Goal: Transaction & Acquisition: Subscribe to service/newsletter

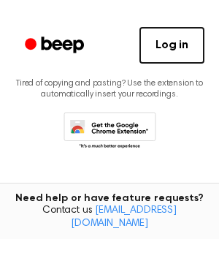
scroll to position [171, 0]
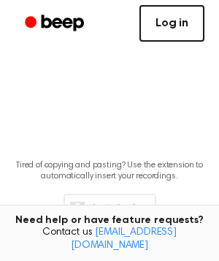
click at [175, 32] on link "Log in" at bounding box center [172, 23] width 65 height 37
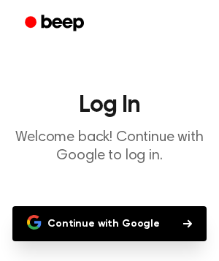
click at [110, 205] on main "Log In Welcome back! Continue with Google to log in. Continue with Google Don’t…" at bounding box center [109, 183] width 219 height 367
click at [113, 216] on button "Continue with Google" at bounding box center [109, 223] width 194 height 35
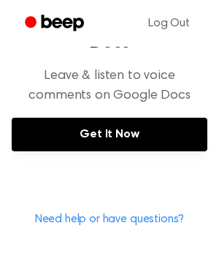
scroll to position [750, 0]
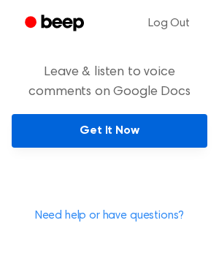
click at [67, 114] on link "Get It Now" at bounding box center [110, 131] width 196 height 34
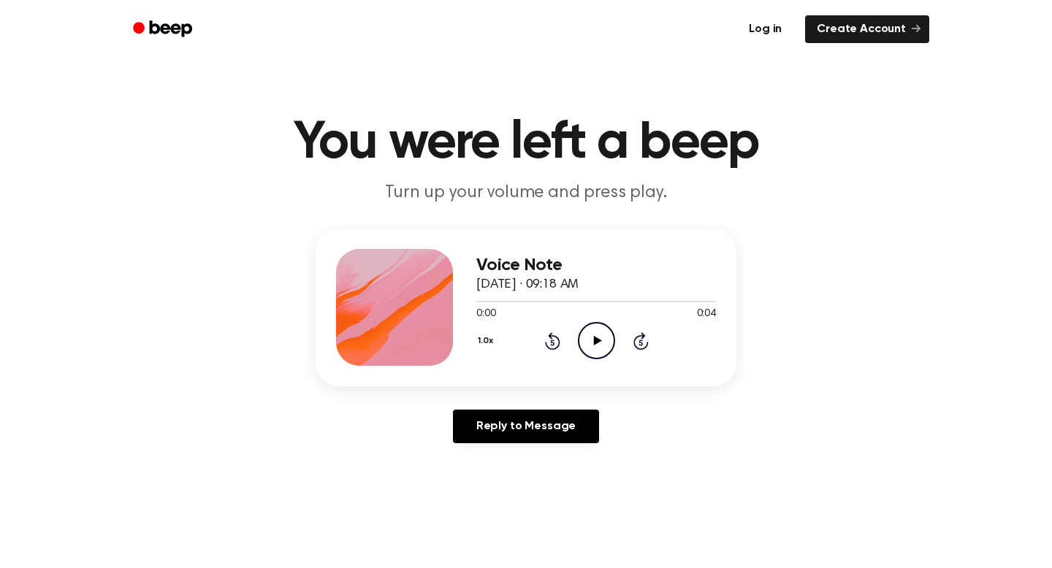
click at [769, 31] on link "Log in" at bounding box center [765, 29] width 62 height 34
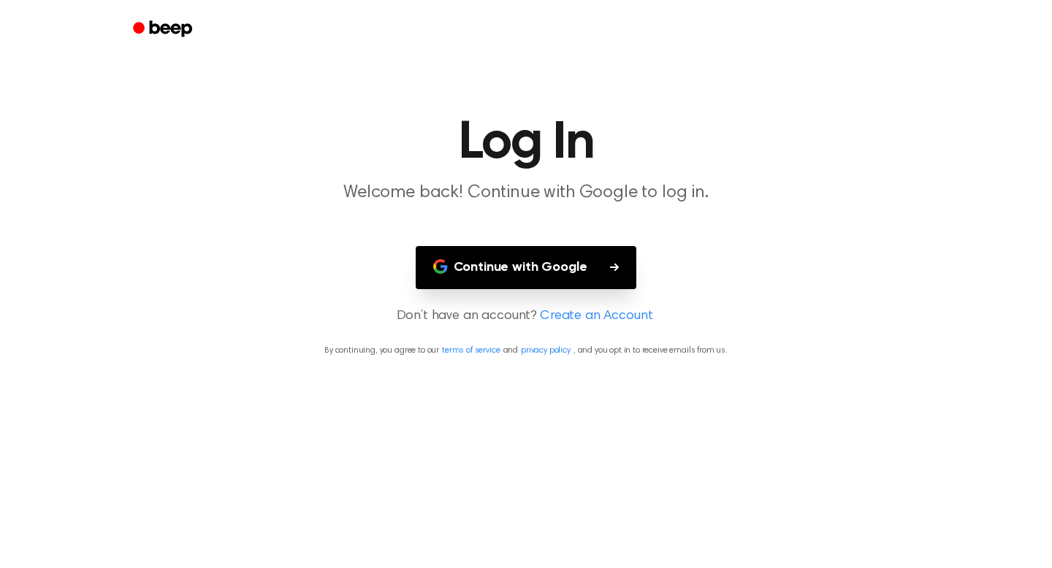
click at [573, 275] on button "Continue with Google" at bounding box center [526, 267] width 221 height 43
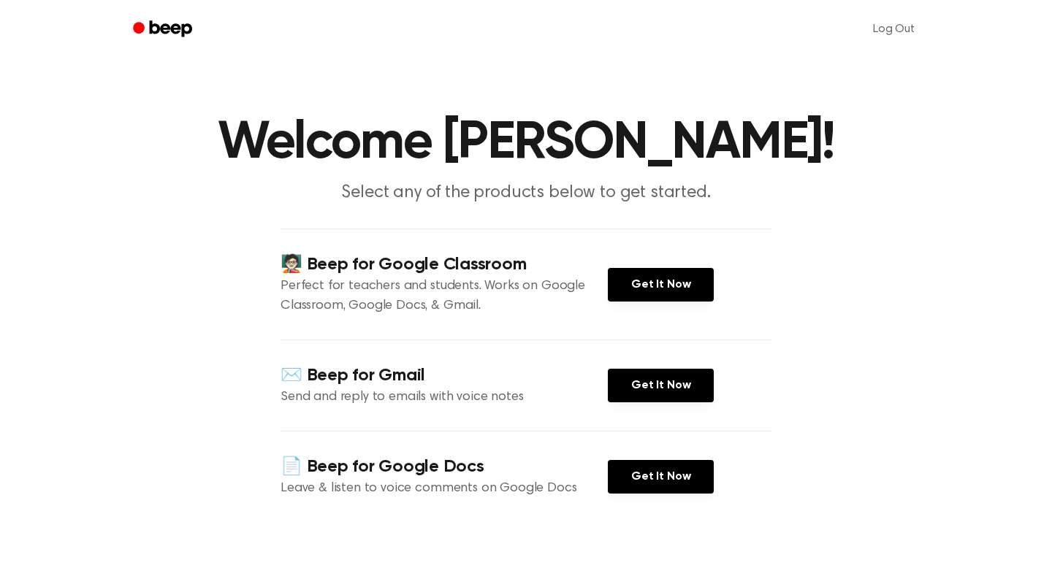
scroll to position [76, 0]
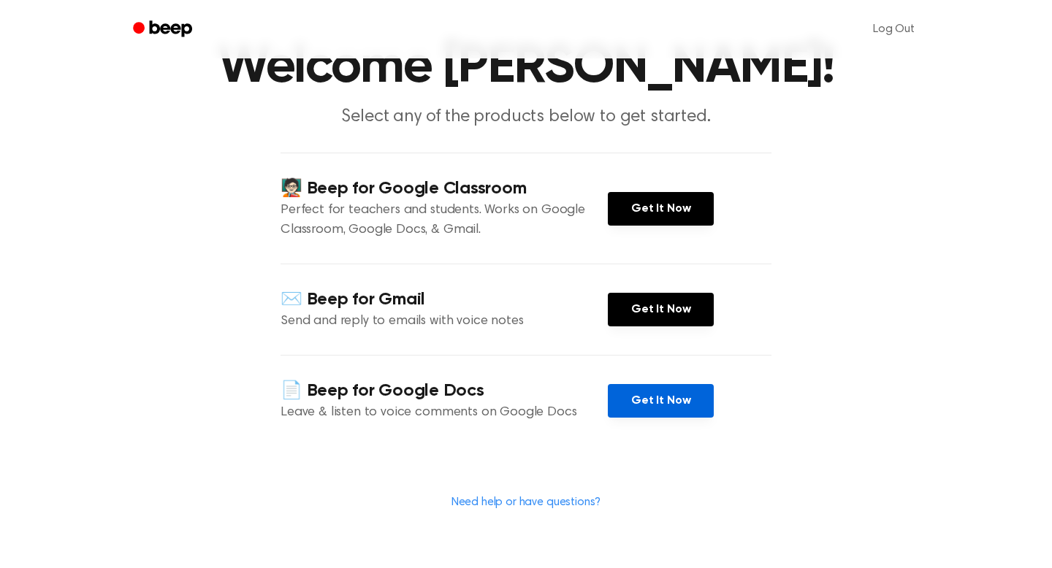
click at [668, 391] on link "Get It Now" at bounding box center [661, 401] width 106 height 34
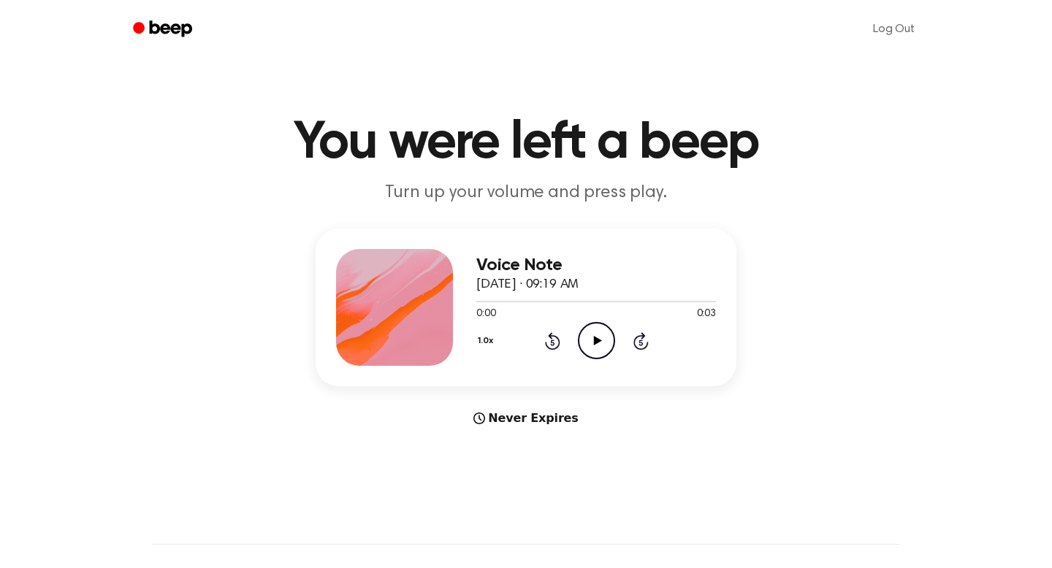
click at [590, 328] on icon "Play Audio" at bounding box center [596, 340] width 37 height 37
click at [591, 329] on icon "Pause Audio" at bounding box center [596, 340] width 37 height 37
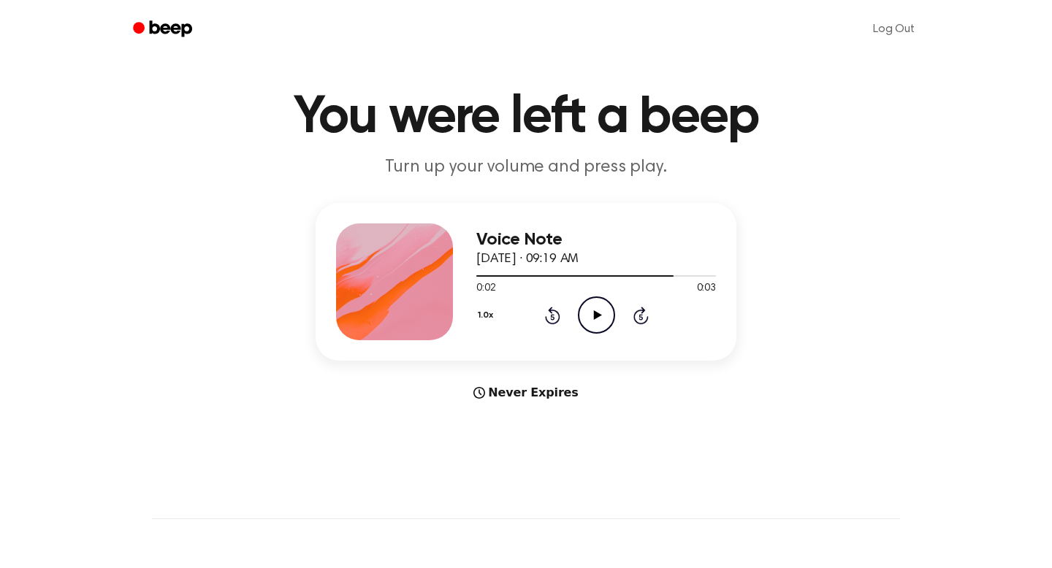
scroll to position [60, 0]
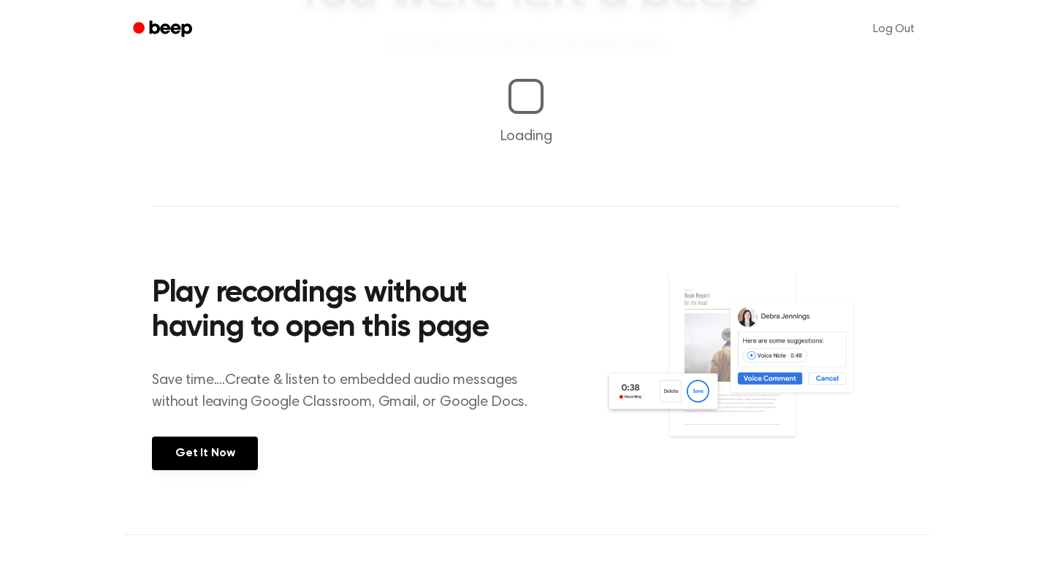
scroll to position [172, 0]
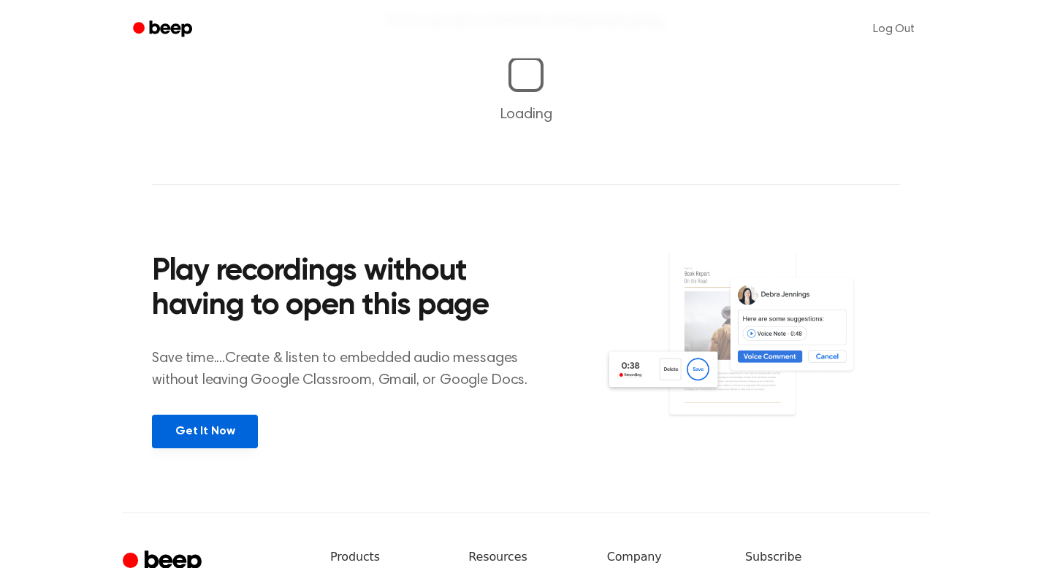
click at [229, 422] on link "Get It Now" at bounding box center [205, 432] width 106 height 34
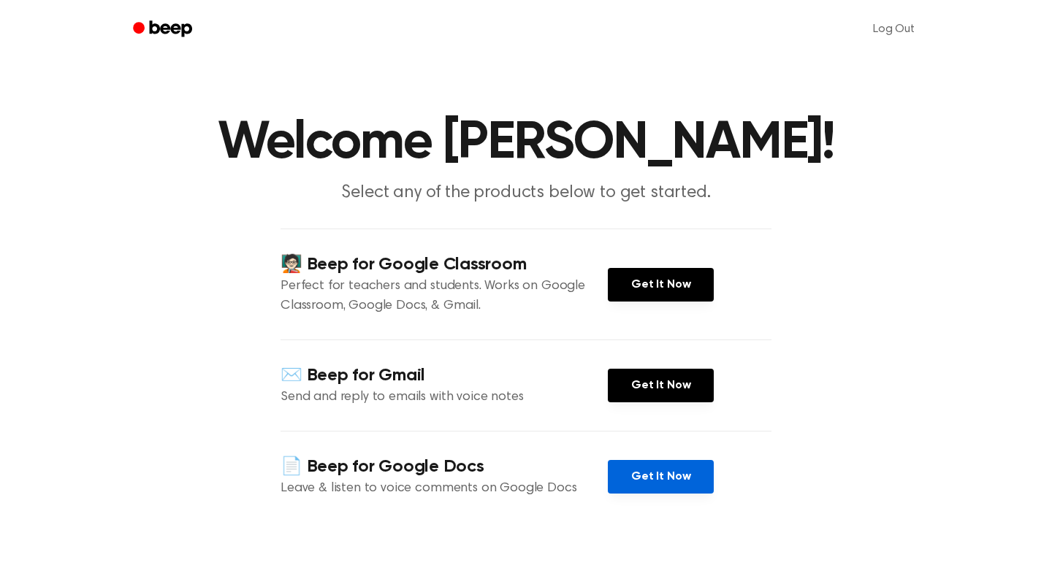
click at [643, 481] on link "Get It Now" at bounding box center [661, 477] width 106 height 34
